Goal: Transaction & Acquisition: Purchase product/service

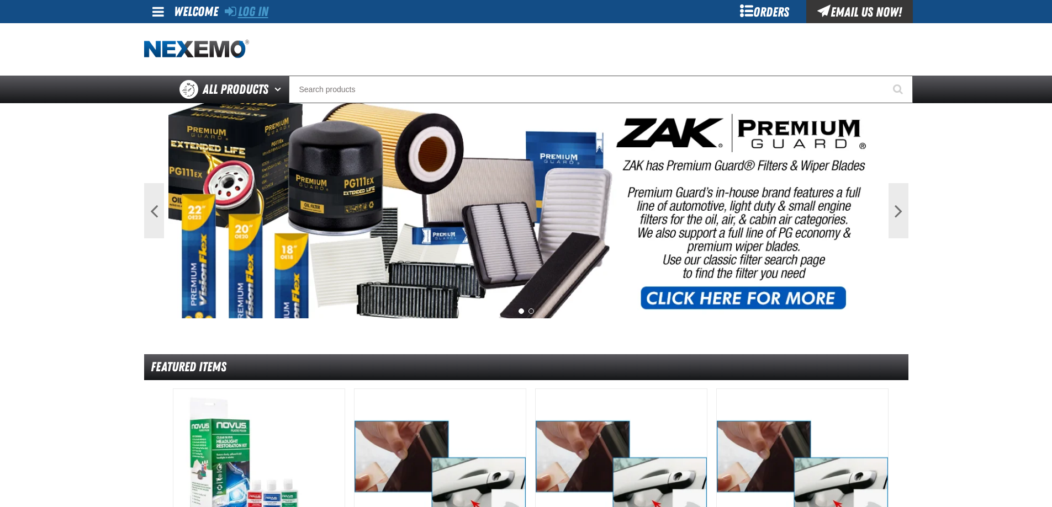
click at [252, 16] on link "Log In" at bounding box center [247, 11] width 44 height 15
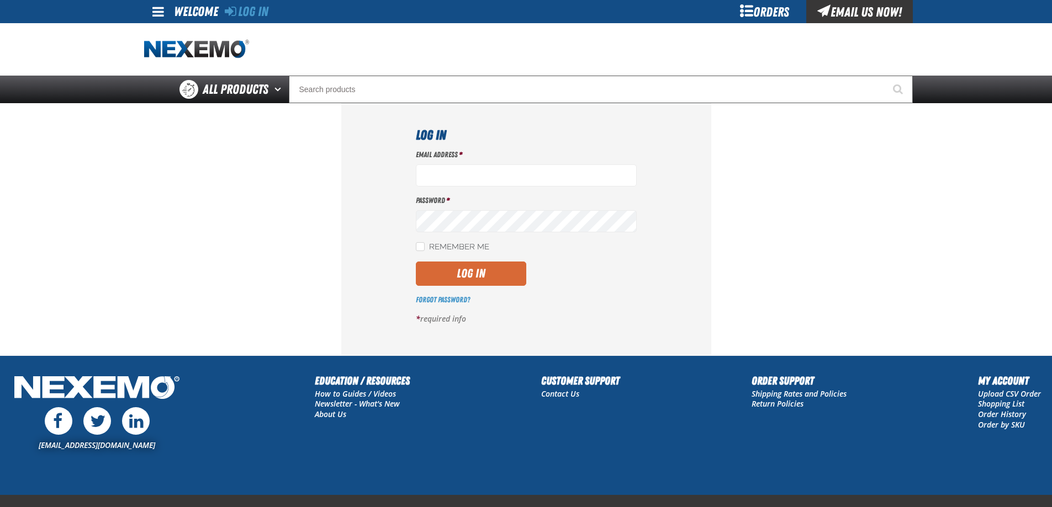
type input "lhernandez@vtaig.com"
click at [443, 273] on button "Log In" at bounding box center [471, 274] width 110 height 24
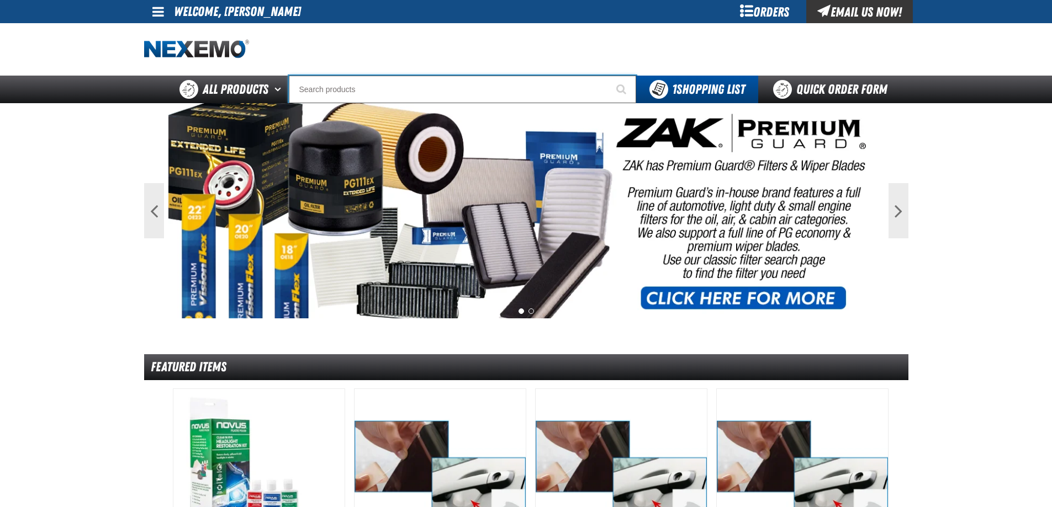
click at [391, 82] on input "Search" at bounding box center [462, 90] width 347 height 28
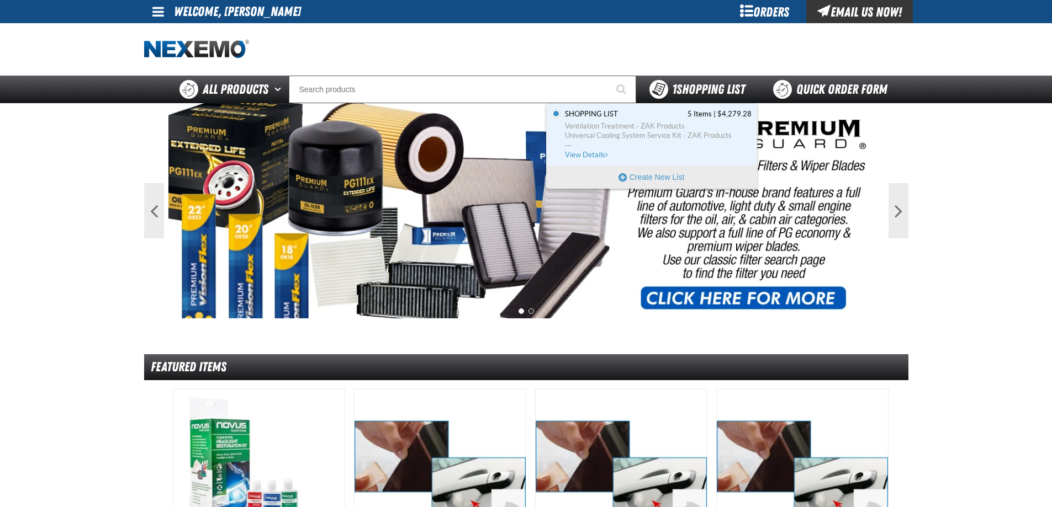
click at [739, 84] on span "1 Shopping List" at bounding box center [708, 89] width 73 height 15
click at [634, 130] on span "Ventilation Treatment - ZAK Products" at bounding box center [658, 126] width 187 height 10
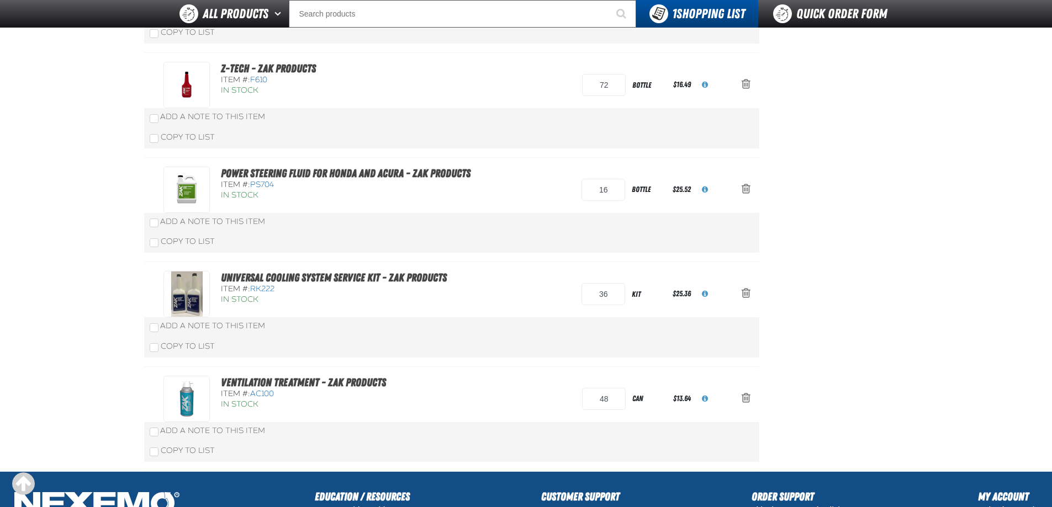
scroll to position [68, 0]
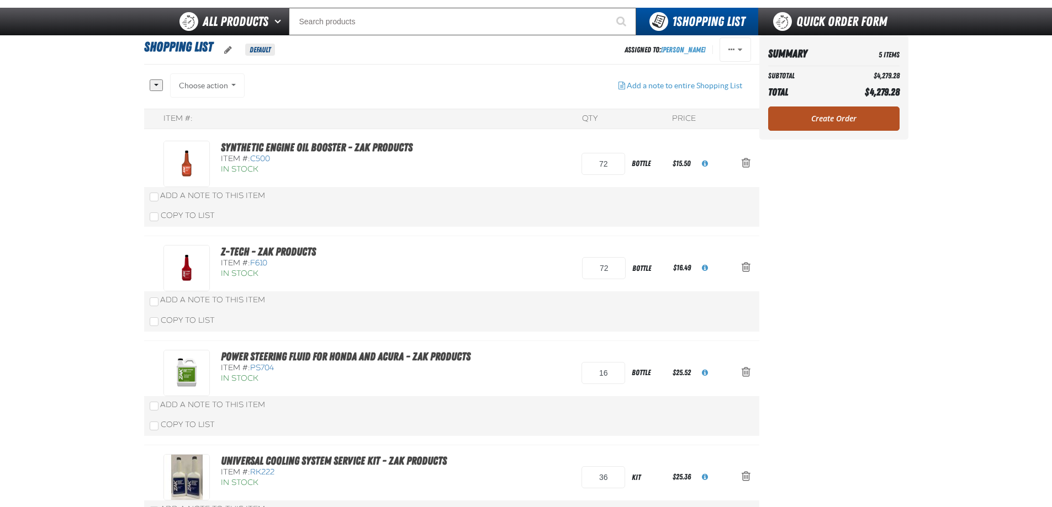
click at [845, 114] on link "Create Order" at bounding box center [833, 119] width 131 height 24
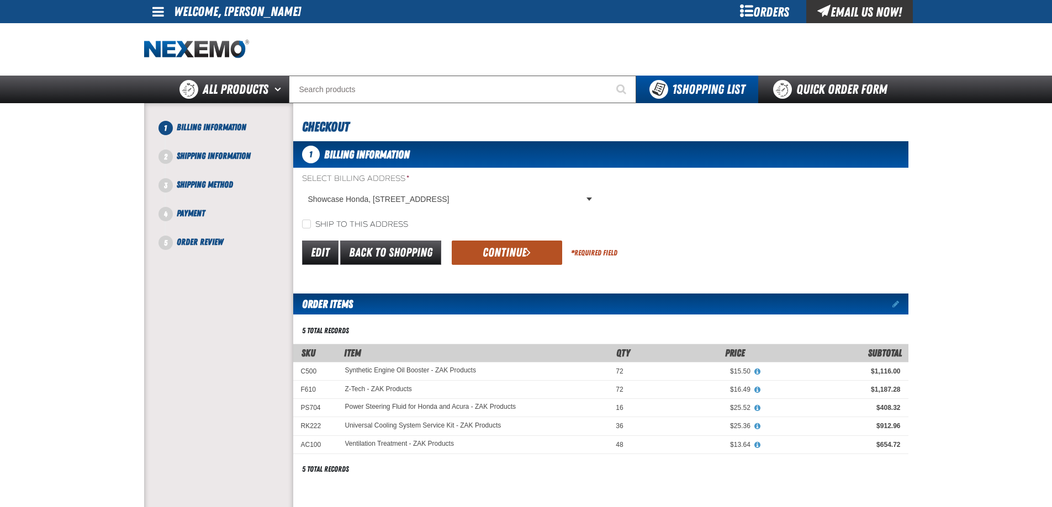
click at [481, 250] on button "Continue" at bounding box center [507, 253] width 110 height 24
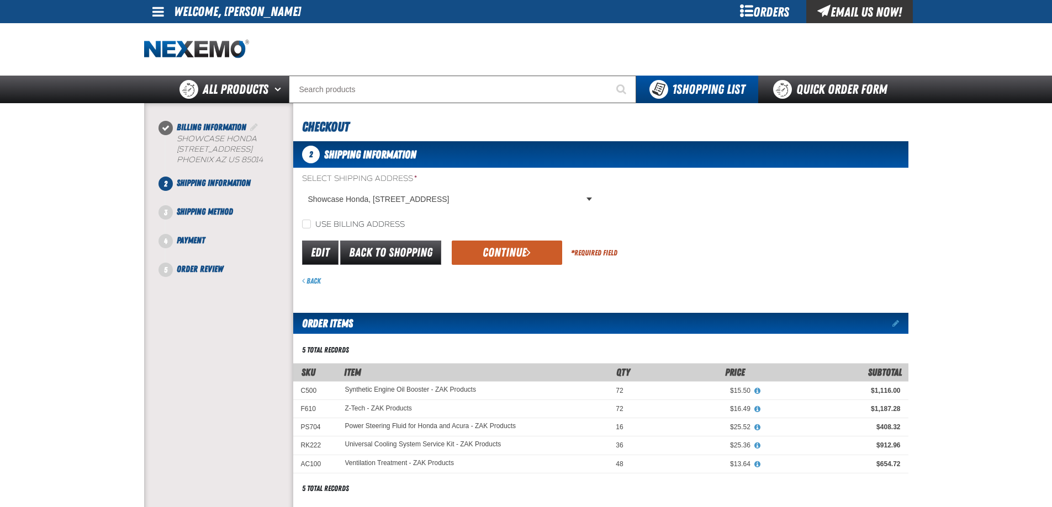
click at [481, 250] on button "Continue" at bounding box center [507, 253] width 110 height 24
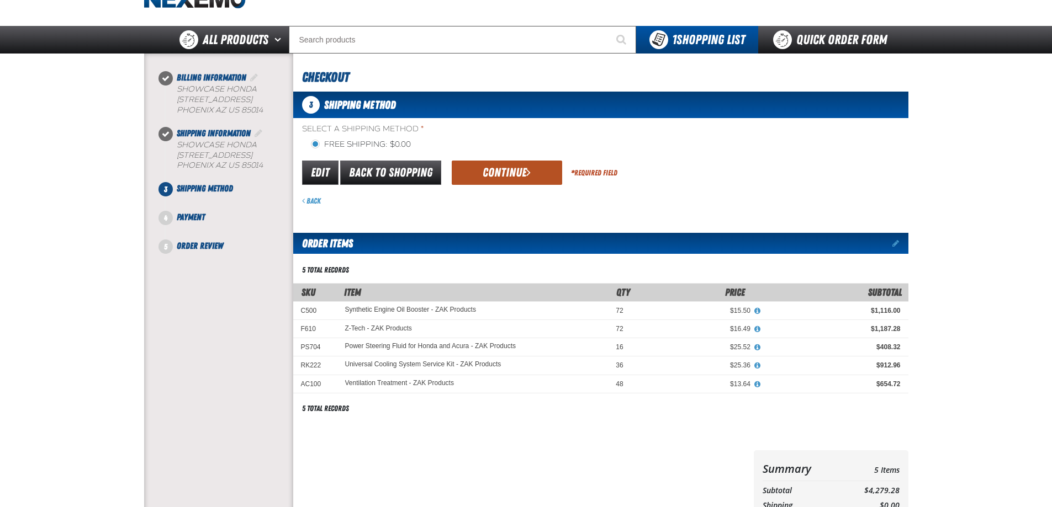
scroll to position [49, 0]
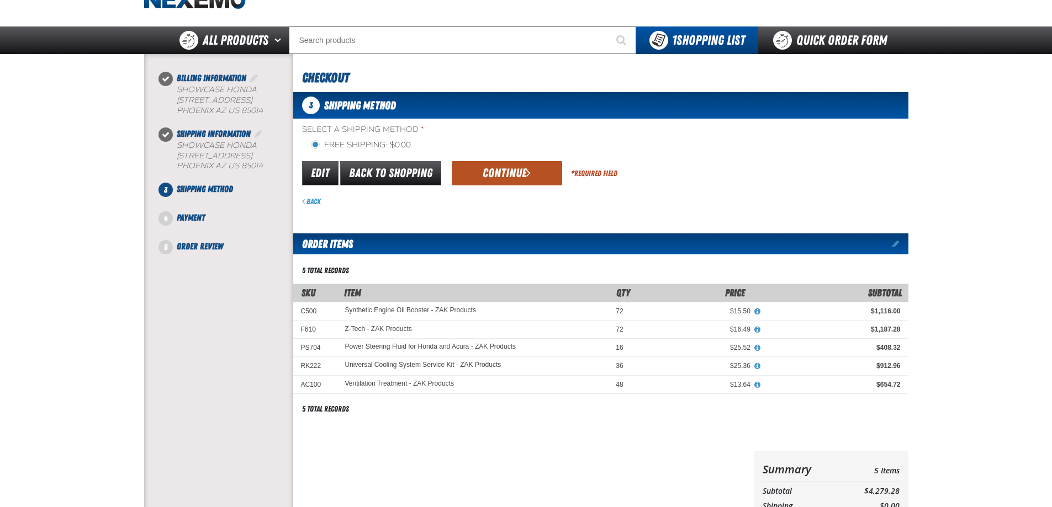
click at [522, 165] on button "Continue" at bounding box center [507, 173] width 110 height 24
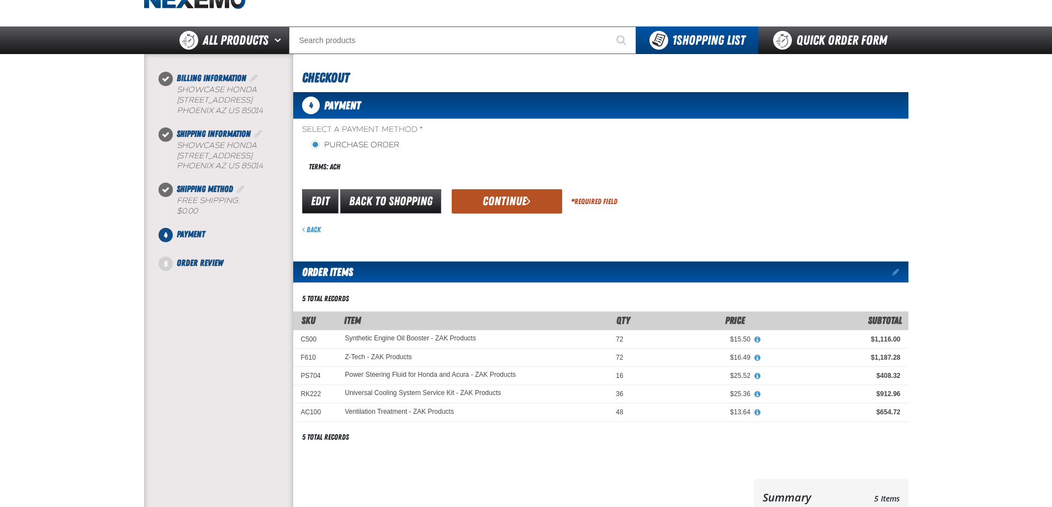
click at [512, 194] on button "Continue" at bounding box center [507, 201] width 110 height 24
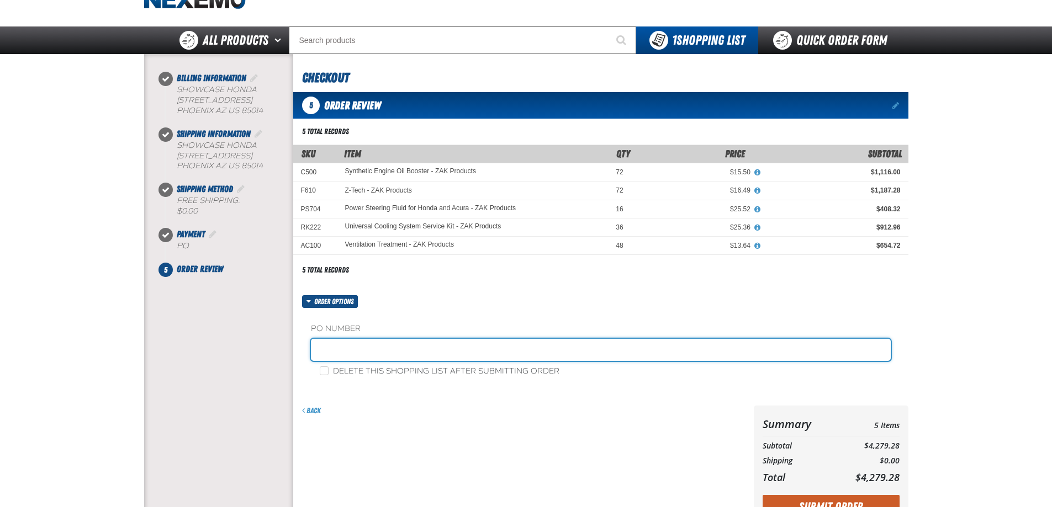
drag, startPoint x: 373, startPoint y: 354, endPoint x: 391, endPoint y: 348, distance: 18.7
click at [373, 354] on input "text" at bounding box center [601, 350] width 580 height 22
type input "ZAK08/27"
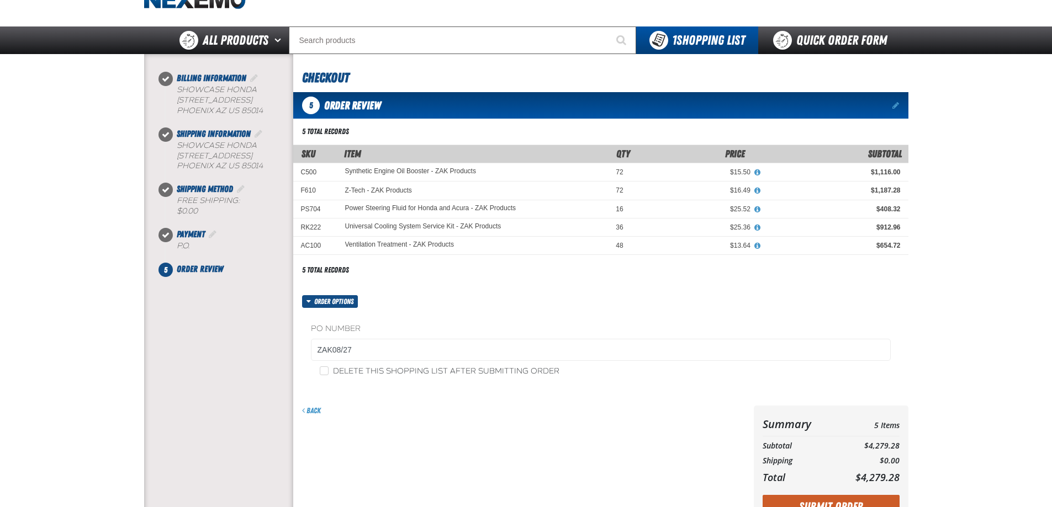
click at [461, 371] on label "Delete this shopping list after submitting order" at bounding box center [440, 372] width 240 height 10
click at [329, 371] on input "Delete this shopping list after submitting order" at bounding box center [324, 371] width 9 height 9
checkbox input "true"
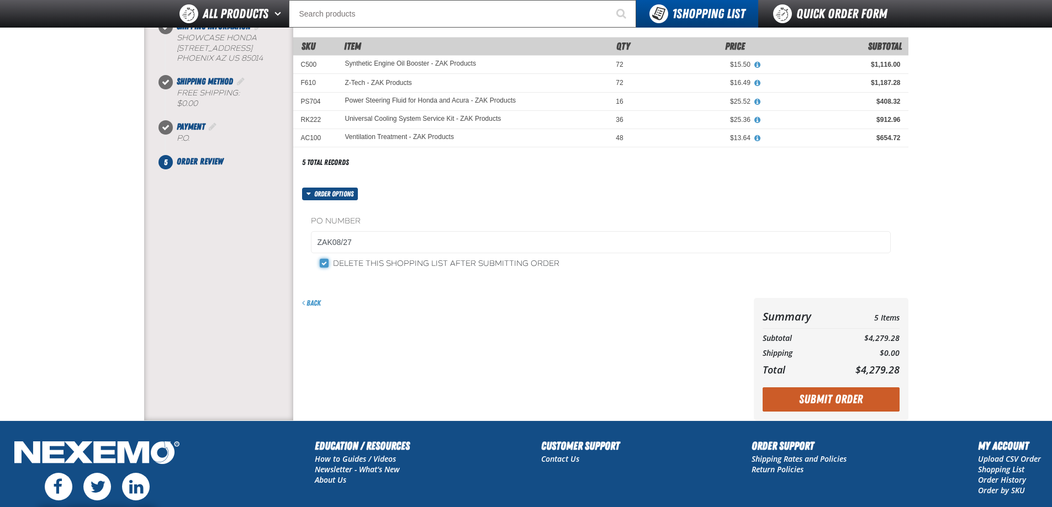
scroll to position [160, 0]
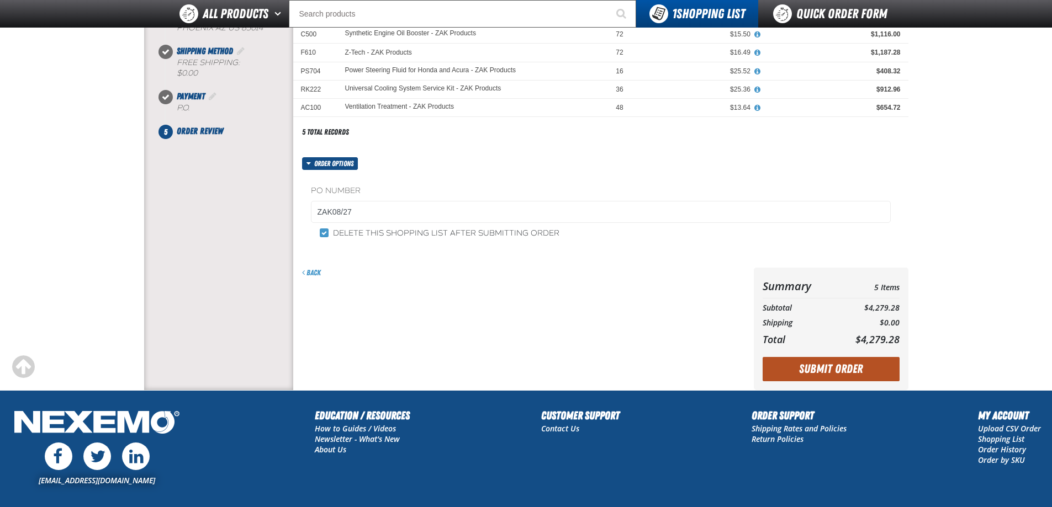
click at [783, 372] on button "Submit Order" at bounding box center [830, 369] width 137 height 24
